Goal: Information Seeking & Learning: Learn about a topic

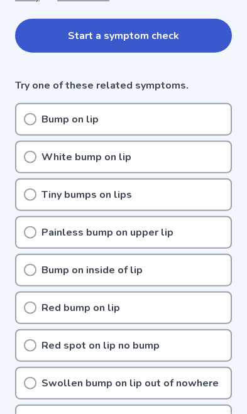
scroll to position [295, 0]
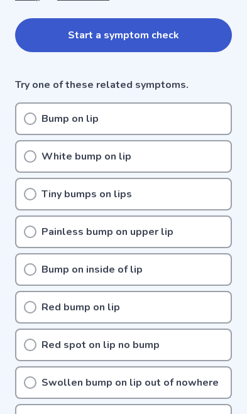
click at [29, 270] on icon at bounding box center [30, 269] width 13 height 13
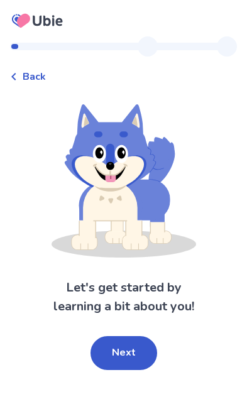
click at [129, 354] on button "Next" at bounding box center [123, 353] width 67 height 34
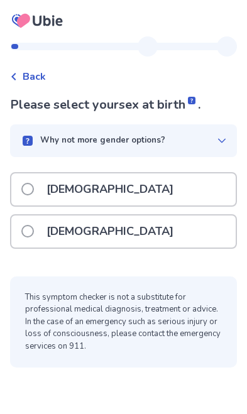
click at [25, 232] on span at bounding box center [27, 231] width 13 height 13
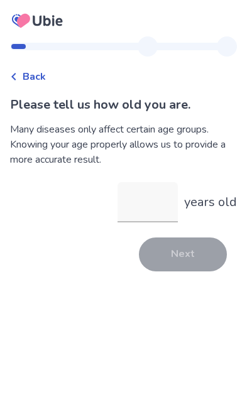
click at [144, 205] on input "years old" at bounding box center [147, 202] width 60 height 40
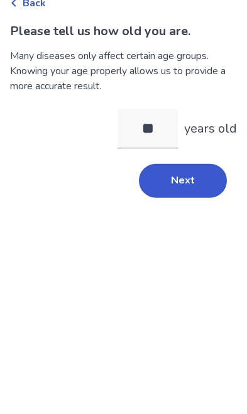
type input "**"
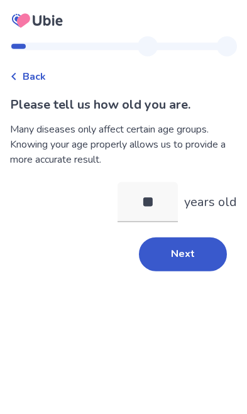
click at [184, 237] on button "Next" at bounding box center [183, 254] width 88 height 34
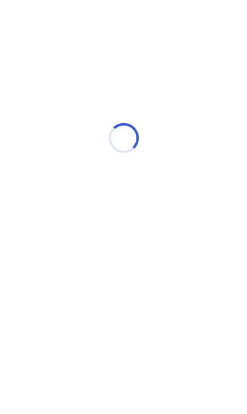
scroll to position [0, 0]
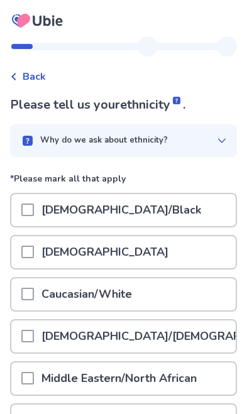
click at [26, 292] on span at bounding box center [27, 294] width 13 height 13
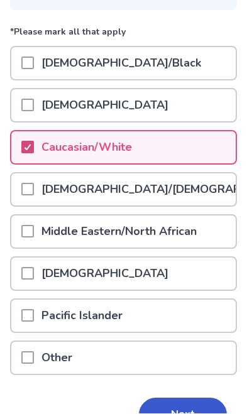
scroll to position [146, 0]
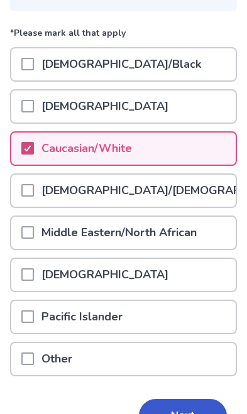
click at [178, 412] on button "Next" at bounding box center [183, 416] width 88 height 34
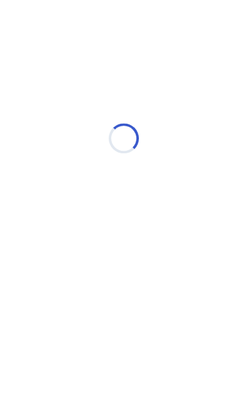
scroll to position [0, 0]
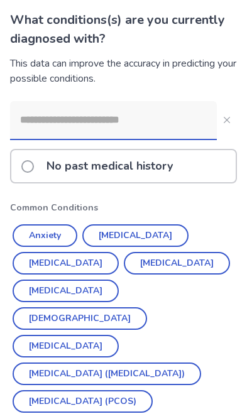
scroll to position [84, 0]
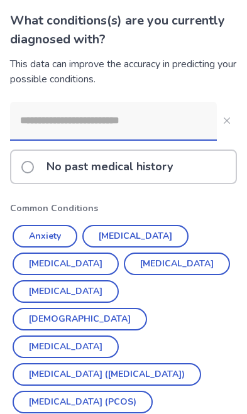
click at [25, 162] on span at bounding box center [27, 167] width 13 height 13
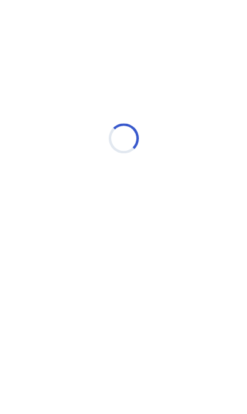
scroll to position [0, 0]
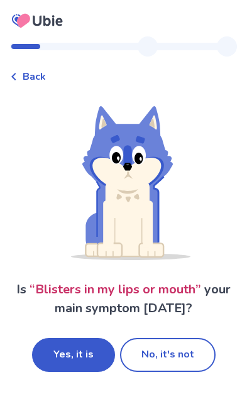
click at [178, 354] on button "No, it's not" at bounding box center [167, 355] width 95 height 34
